Goal: Navigation & Orientation: Find specific page/section

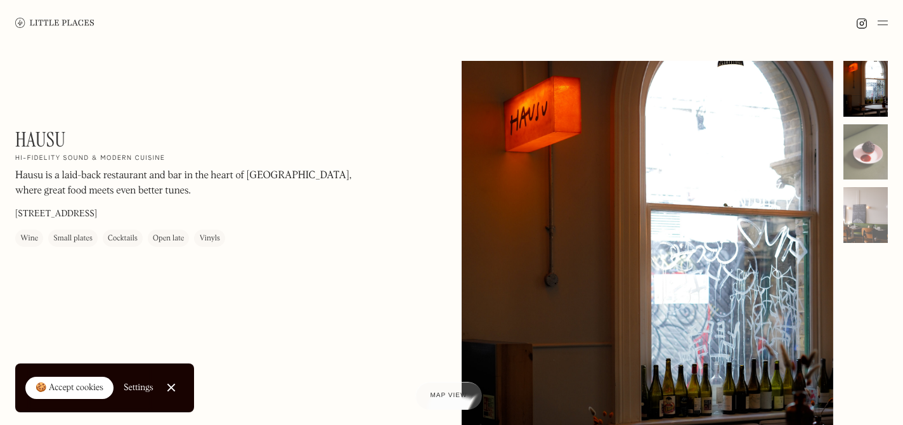
scroll to position [224, 0]
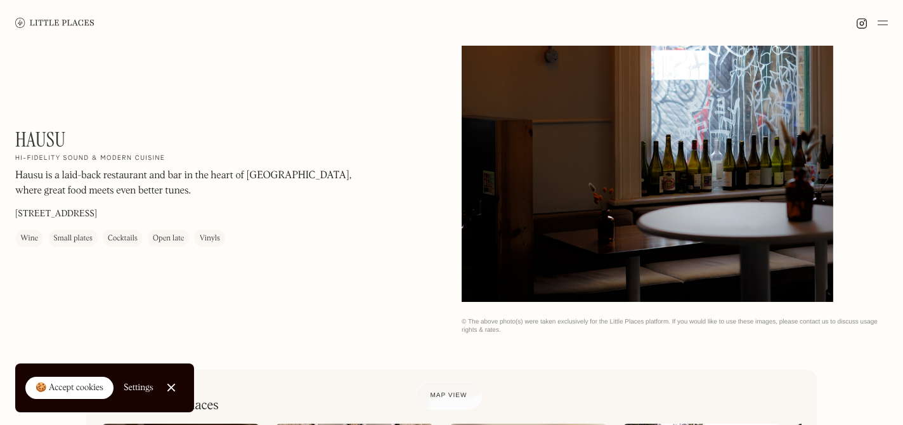
click at [70, 23] on img at bounding box center [54, 23] width 79 height 10
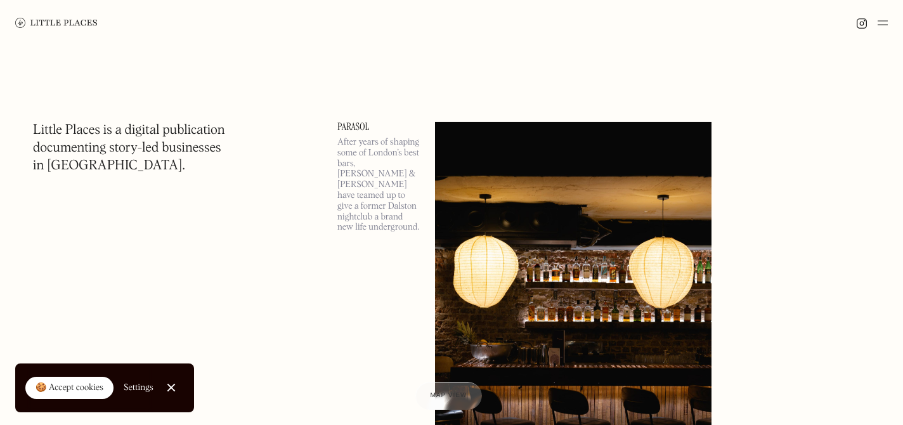
click at [172, 385] on link "Close Cookie Popup" at bounding box center [170, 387] width 25 height 25
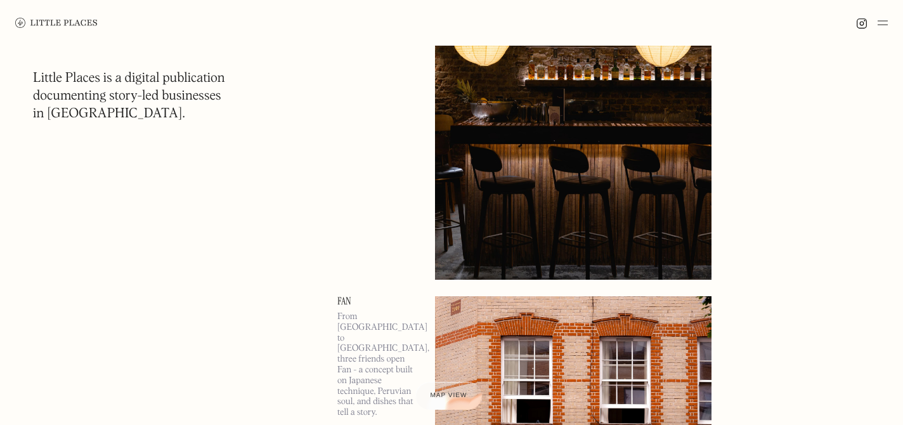
scroll to position [262, 0]
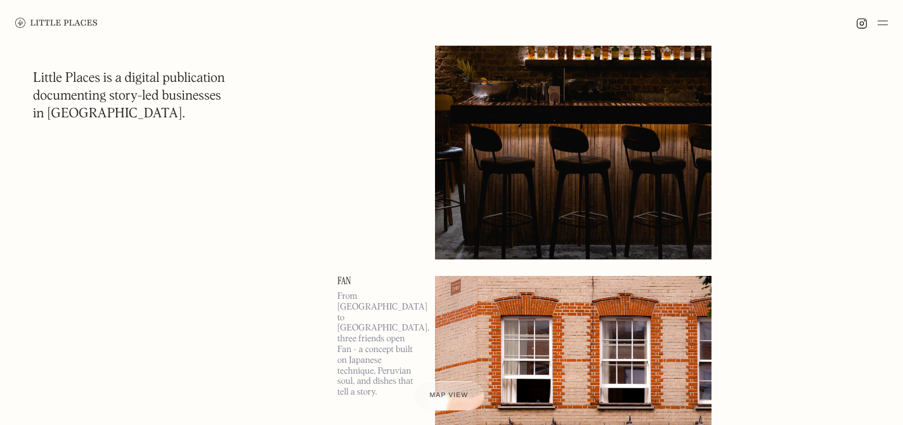
click at [439, 389] on div "Map view" at bounding box center [448, 395] width 39 height 13
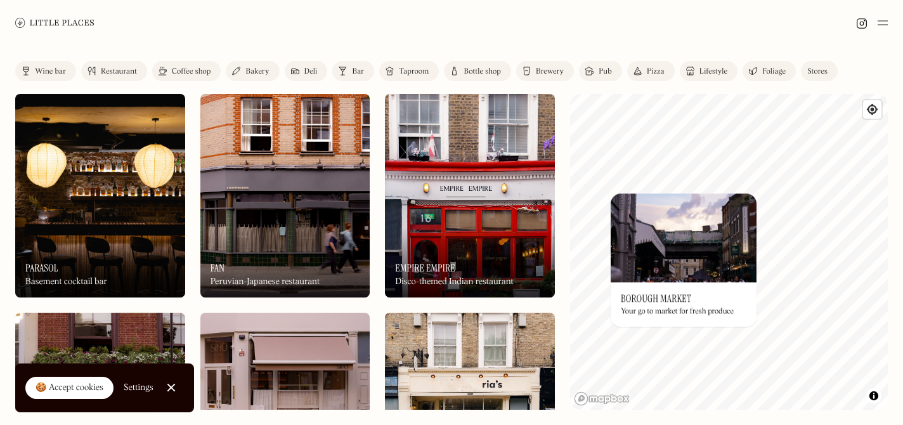
click at [566, 248] on div "Label Wine bar Restaurant Coffee shop Bakery Deli Bar Taproom Bottle shop Brewe…" at bounding box center [451, 235] width 903 height 379
